Goal: Information Seeking & Learning: Learn about a topic

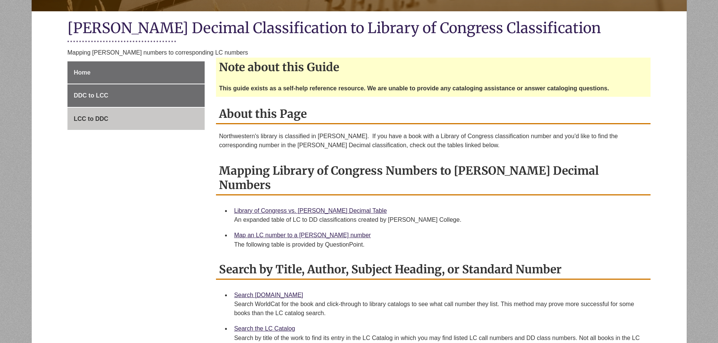
scroll to position [188, 0]
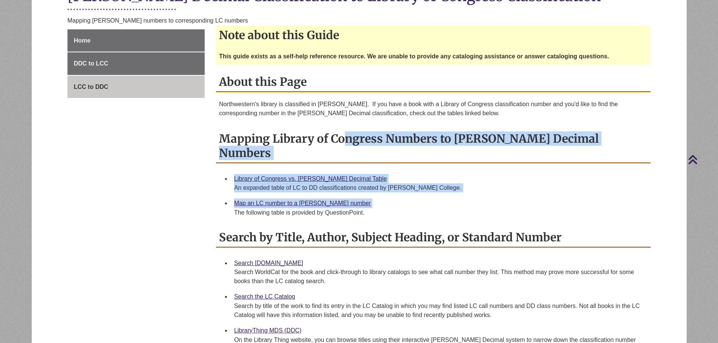
drag, startPoint x: 221, startPoint y: 136, endPoint x: 222, endPoint y: 203, distance: 67.4
click at [222, 203] on div "Mapping Library of Congress Numbers to [PERSON_NAME] Decimal Numbers Library of…" at bounding box center [433, 174] width 434 height 91
click at [224, 202] on ul "Library of Congress vs. [PERSON_NAME] Decimal Table An expanded table of LC to …" at bounding box center [433, 195] width 428 height 49
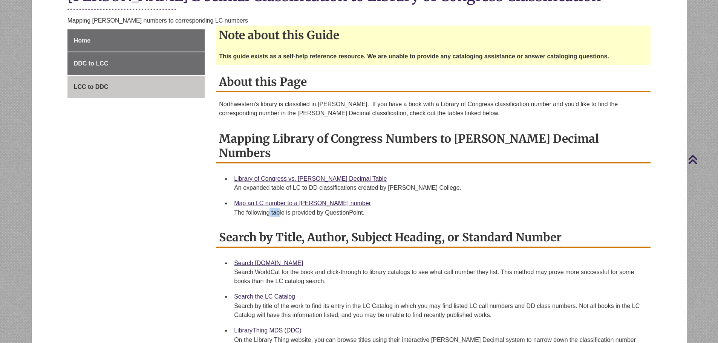
click at [224, 202] on ul "Library of Congress vs. [PERSON_NAME] Decimal Table An expanded table of LC to …" at bounding box center [433, 195] width 428 height 49
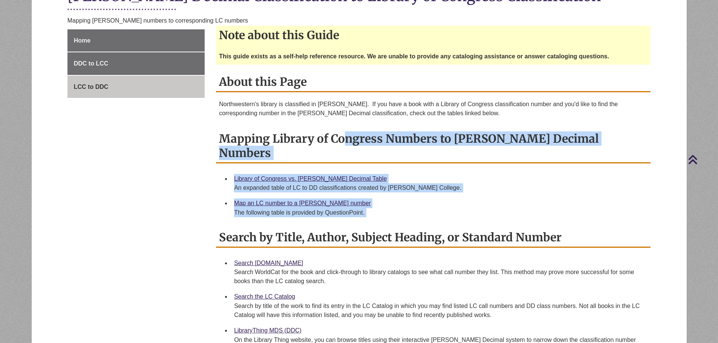
drag, startPoint x: 224, startPoint y: 202, endPoint x: 212, endPoint y: 153, distance: 50.7
click at [219, 145] on div "Mapping Library of Congress Numbers to [PERSON_NAME] Decimal Numbers Library of…" at bounding box center [433, 174] width 434 height 91
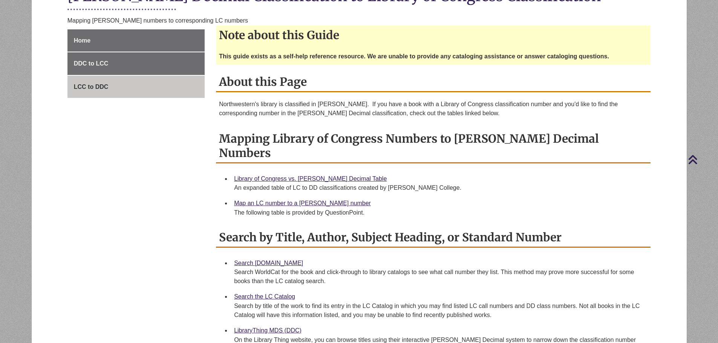
drag, startPoint x: 209, startPoint y: 160, endPoint x: 225, endPoint y: 163, distance: 16.1
click at [211, 160] on div "Home DDC to LCC LCC to DDC Note about this Guide This guide exists as a self-he…" at bounding box center [359, 218] width 594 height 378
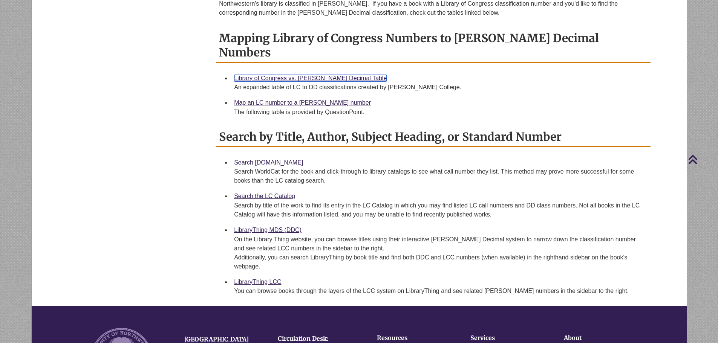
scroll to position [314, 0]
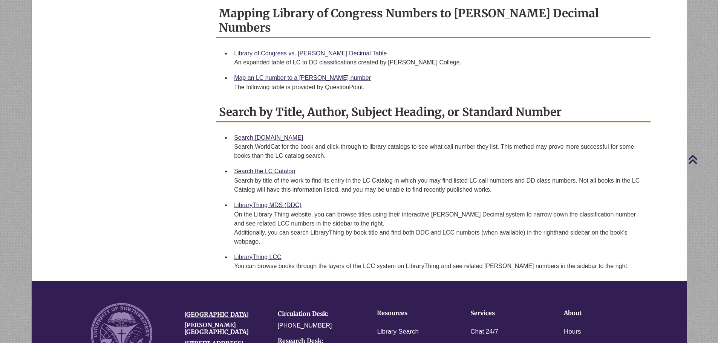
drag, startPoint x: 204, startPoint y: 98, endPoint x: 236, endPoint y: 261, distance: 165.8
click at [236, 261] on div "Home DDC to LCC LCC to DDC Note about this Guide This guide exists as a self-he…" at bounding box center [359, 93] width 594 height 378
click at [210, 238] on div "Home DDC to LCC LCC to DDC Note about this Guide This guide exists as a self-he…" at bounding box center [359, 93] width 594 height 378
drag, startPoint x: 372, startPoint y: 232, endPoint x: 379, endPoint y: 185, distance: 47.6
click at [379, 197] on li "LibraryThing MDS (DDC) On the Library Thing website, you can browse titles usin…" at bounding box center [439, 223] width 416 height 52
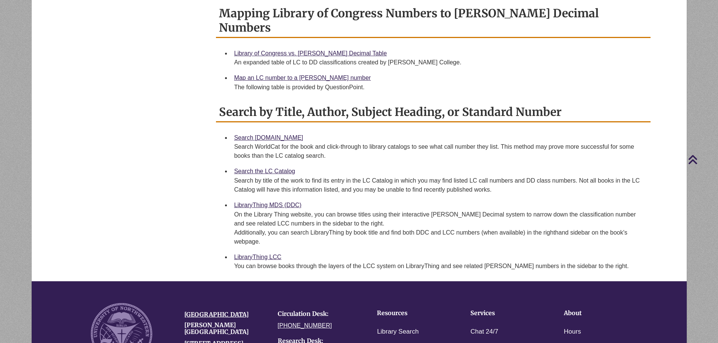
click at [364, 210] on div "On the Library Thing website, you can browse titles using their interactive [PE…" at bounding box center [439, 228] width 410 height 36
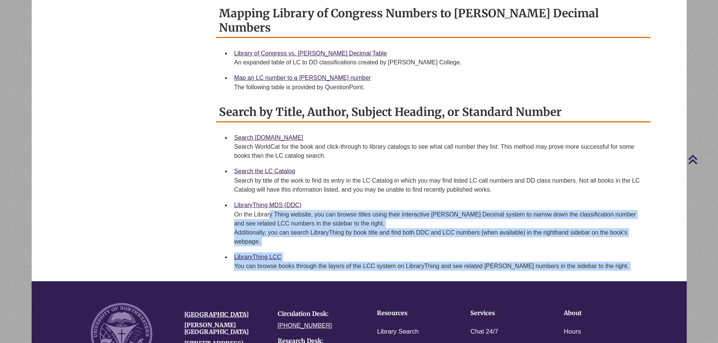
drag, startPoint x: 364, startPoint y: 202, endPoint x: 370, endPoint y: 252, distance: 50.5
click at [370, 252] on ul "Search [DOMAIN_NAME] Search WorldCat for the book and click-through to library …" at bounding box center [433, 202] width 428 height 144
click at [370, 262] on div "You can browse books through the layers of the LCC system on LibraryThing and s…" at bounding box center [439, 266] width 410 height 9
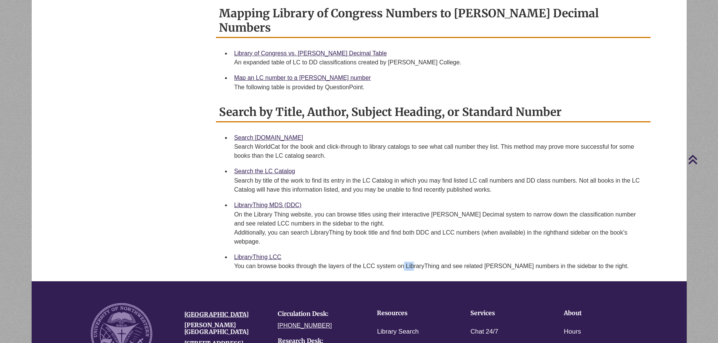
click at [370, 262] on div "You can browse books through the layers of the LCC system on LibraryThing and s…" at bounding box center [439, 266] width 410 height 9
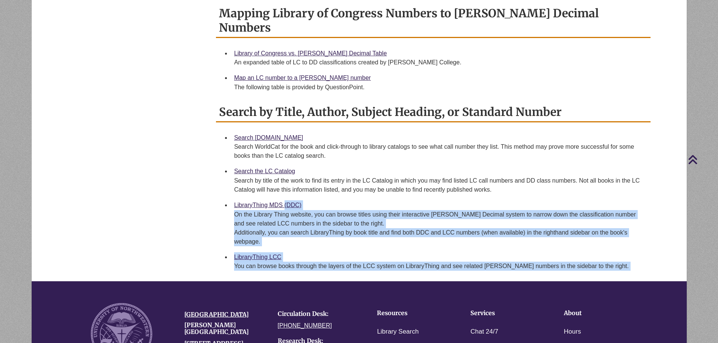
drag, startPoint x: 370, startPoint y: 252, endPoint x: 379, endPoint y: 185, distance: 67.3
click at [379, 185] on ul "Search [DOMAIN_NAME] Search WorldCat for the book and click-through to library …" at bounding box center [433, 202] width 428 height 144
click at [378, 210] on div "On the Library Thing website, you can browse titles using their interactive [PE…" at bounding box center [439, 228] width 410 height 36
